Goal: Task Accomplishment & Management: Complete application form

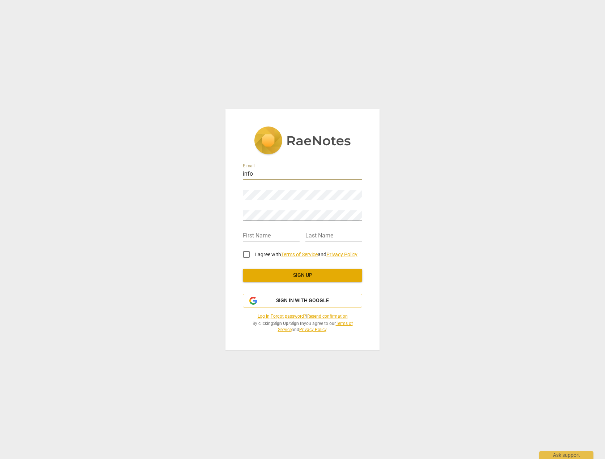
type input "[EMAIL_ADDRESS][DOMAIN_NAME]"
click at [252, 231] on input "text" at bounding box center [271, 236] width 57 height 10
type input "[PERSON_NAME]"
click at [247, 246] on input "I agree with Terms of Service and Privacy Policy" at bounding box center [246, 254] width 17 height 17
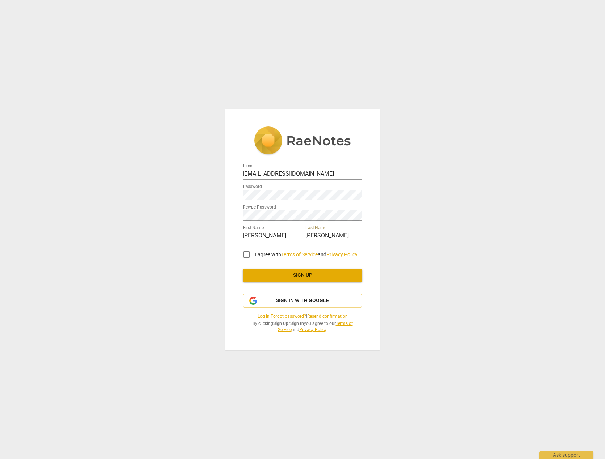
checkbox input "true"
click at [315, 272] on span "Sign up" at bounding box center [302, 275] width 108 height 7
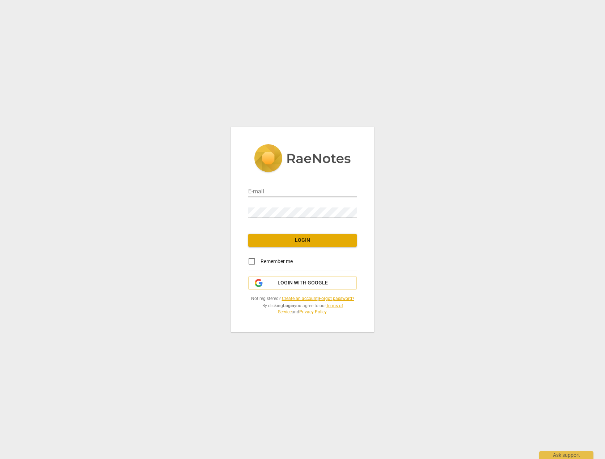
drag, startPoint x: 0, startPoint y: 0, endPoint x: 290, endPoint y: 192, distance: 348.2
click at [290, 192] on input "email" at bounding box center [302, 192] width 109 height 10
type input "[EMAIL_ADDRESS][DOMAIN_NAME]"
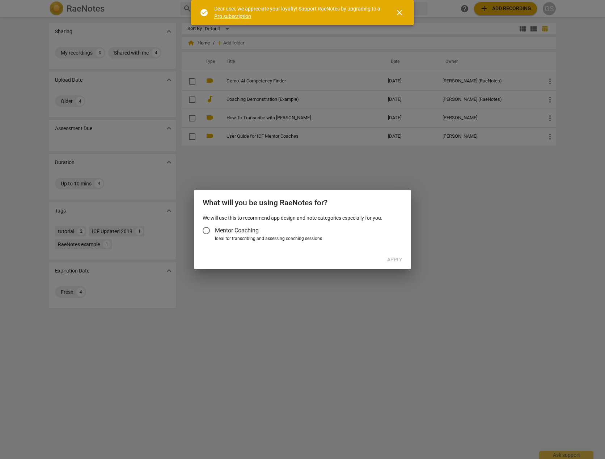
click at [241, 313] on div at bounding box center [302, 229] width 605 height 459
click at [262, 233] on label "Mentor Coaching" at bounding box center [298, 230] width 203 height 17
click at [215, 233] on input "Mentor Coaching" at bounding box center [205, 230] width 17 height 17
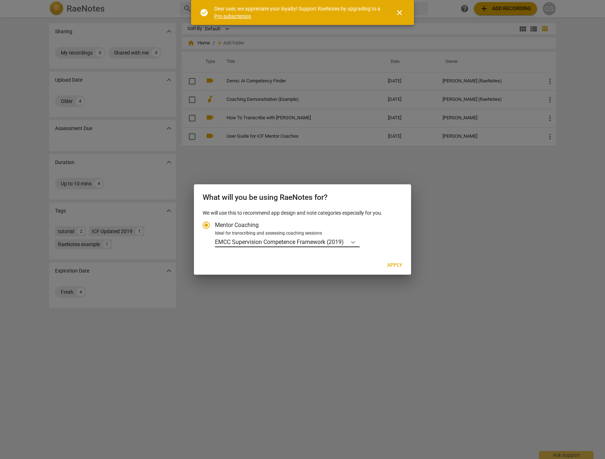
click at [352, 239] on icon "Account type" at bounding box center [352, 242] width 7 height 7
click at [0, 0] on input "Ideal for transcribing and assessing coaching sessions EMCC Supervision Compete…" at bounding box center [0, 0] width 0 height 0
click at [357, 240] on icon "Account type" at bounding box center [352, 242] width 7 height 7
click at [0, 0] on input "Ideal for transcribing and assessing coaching sessions EMCC Supervision Compete…" at bounding box center [0, 0] width 0 height 0
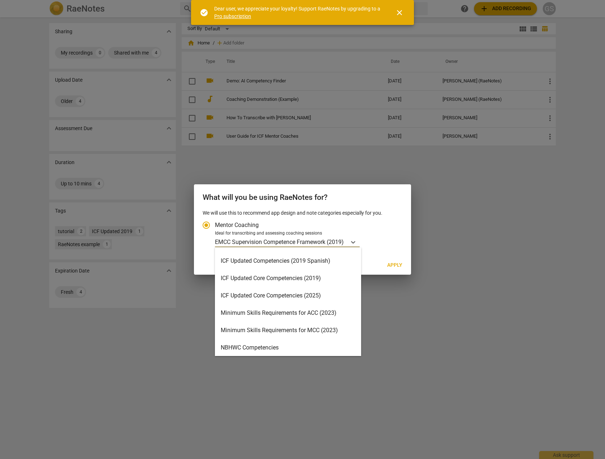
scroll to position [119, 0]
click at [287, 312] on div "Minimum Skills Requirements for ACC (2023)" at bounding box center [288, 312] width 146 height 17
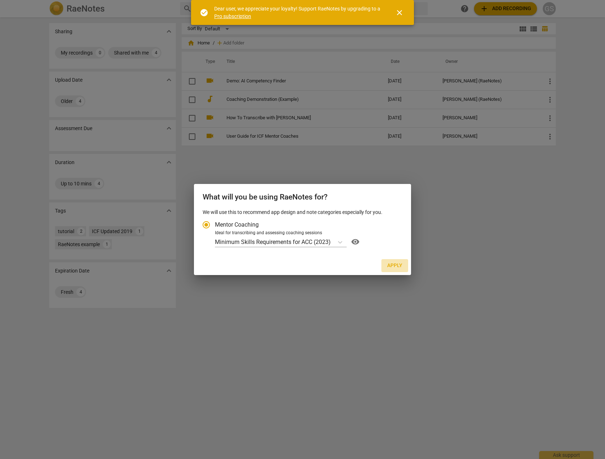
click at [394, 265] on span "Apply" at bounding box center [394, 265] width 15 height 7
radio input "false"
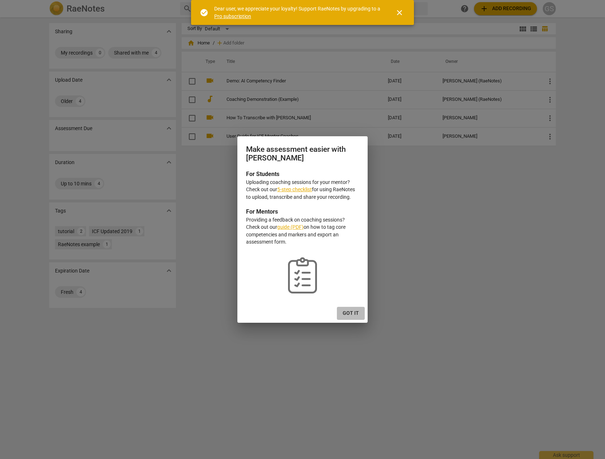
click at [353, 312] on span "Got it" at bounding box center [351, 313] width 16 height 7
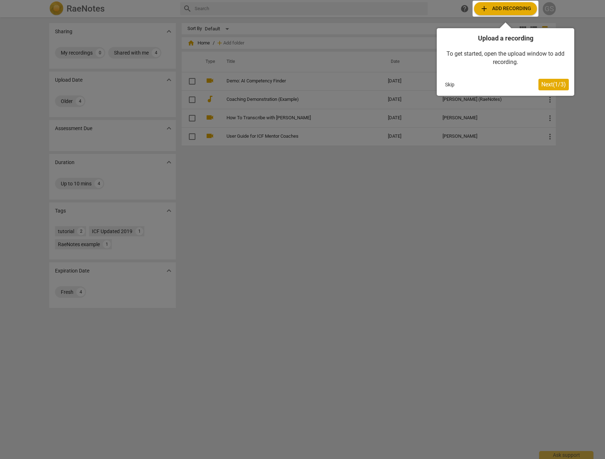
click at [448, 82] on button "Skip" at bounding box center [449, 84] width 15 height 11
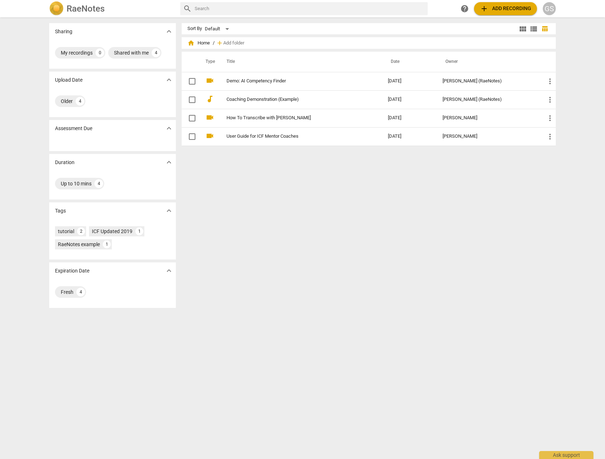
click at [435, 238] on div "Sort By Default view_module view_list table_chart home Home / add Add folder Ty…" at bounding box center [372, 238] width 380 height 430
click at [518, 29] on span "view_module" at bounding box center [522, 29] width 9 height 9
